Goal: Find specific page/section: Find specific page/section

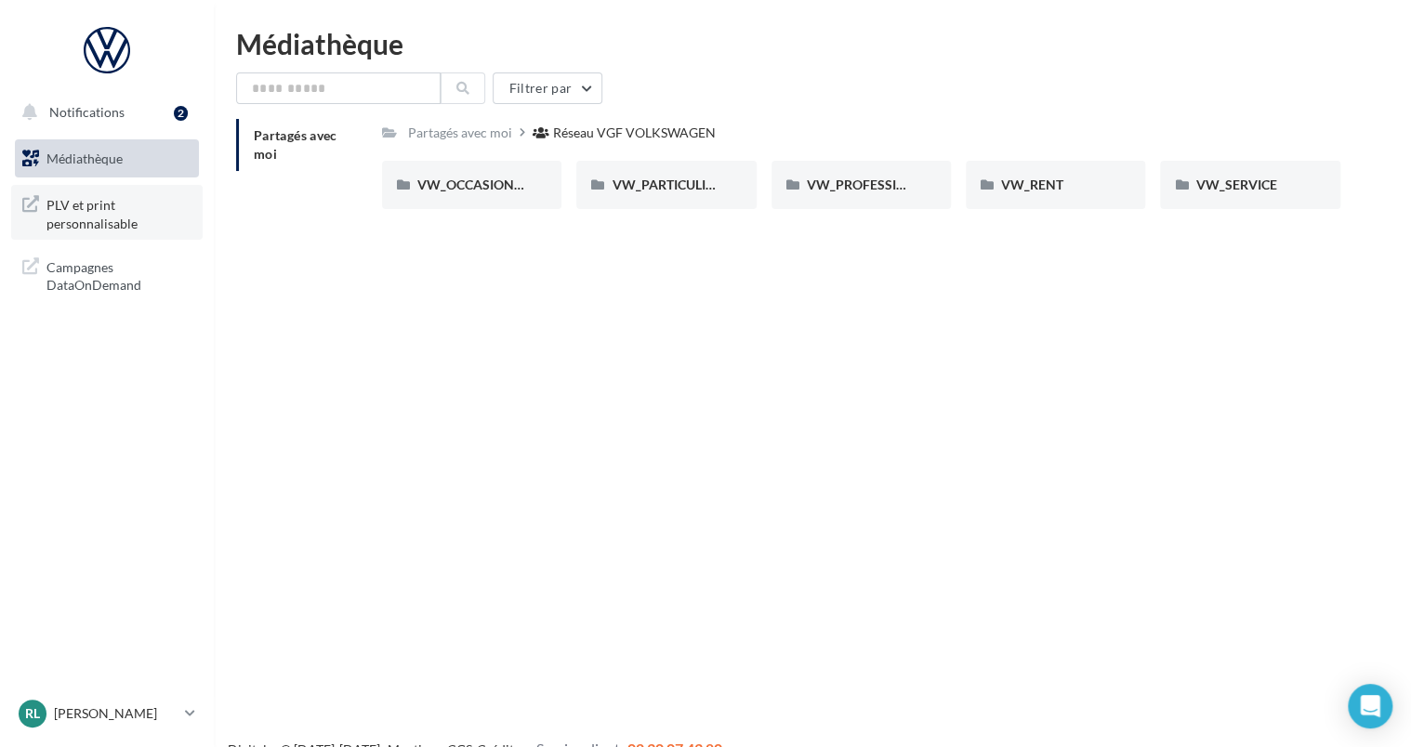
click at [93, 225] on span "PLV et print personnalisable" at bounding box center [118, 212] width 145 height 40
click at [115, 208] on span "PLV et print personnalisable" at bounding box center [118, 212] width 145 height 40
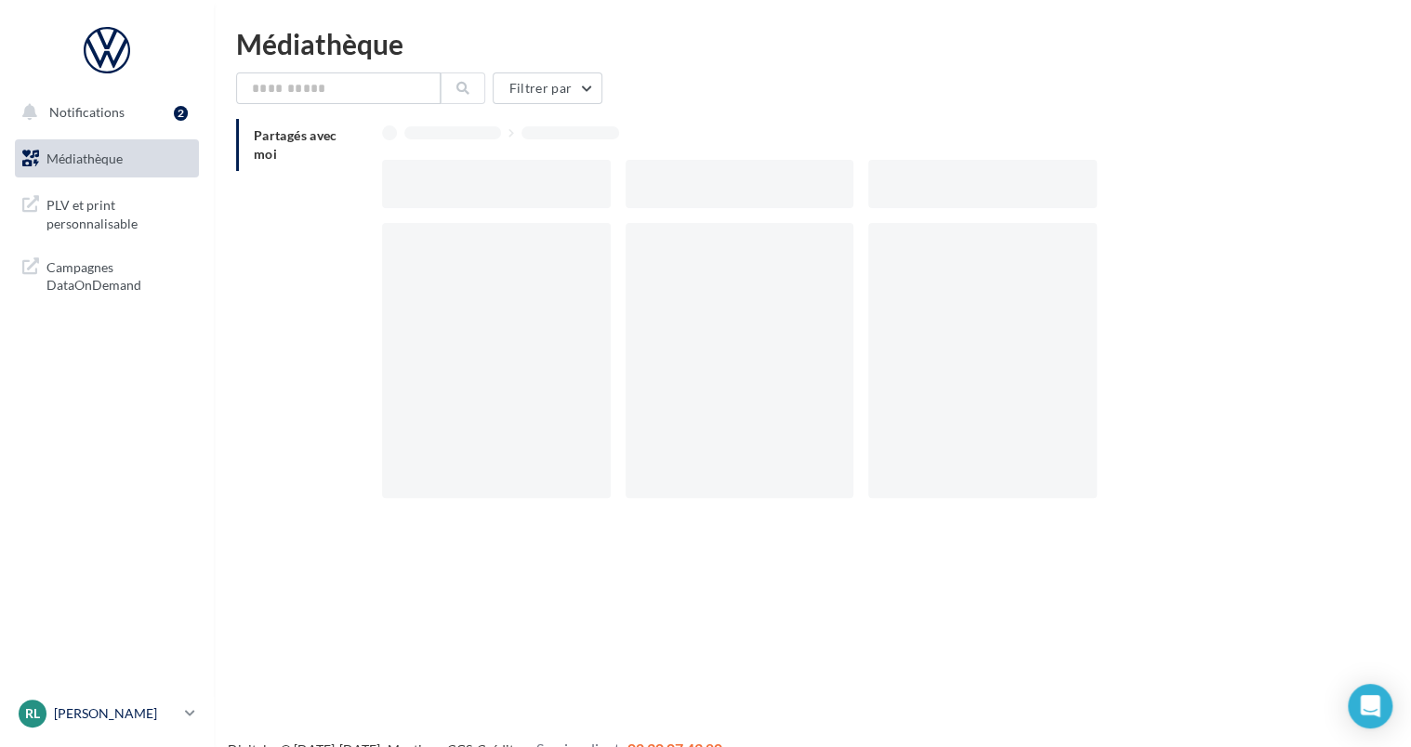
click at [186, 710] on icon at bounding box center [190, 714] width 10 height 16
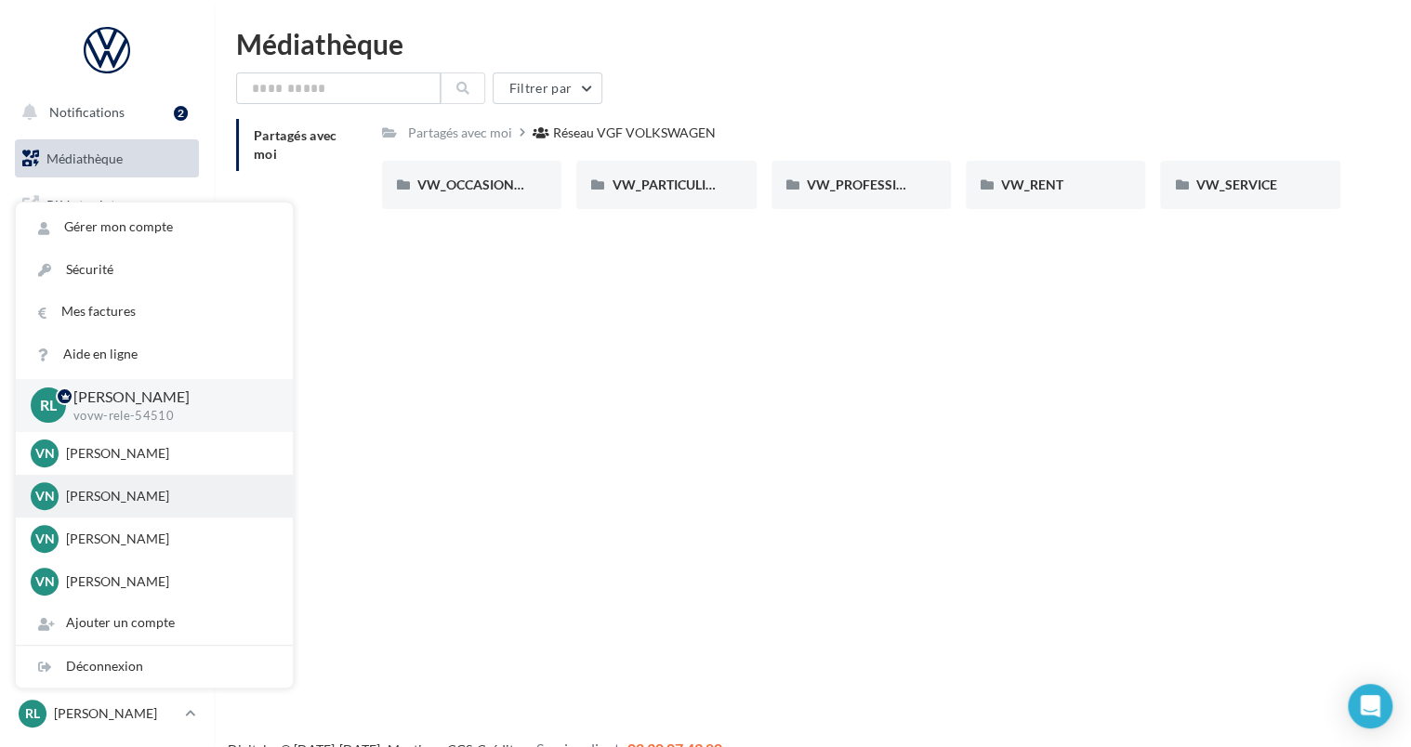
click at [182, 488] on p "[PERSON_NAME]" at bounding box center [168, 496] width 205 height 19
